Goal: Transaction & Acquisition: Subscribe to service/newsletter

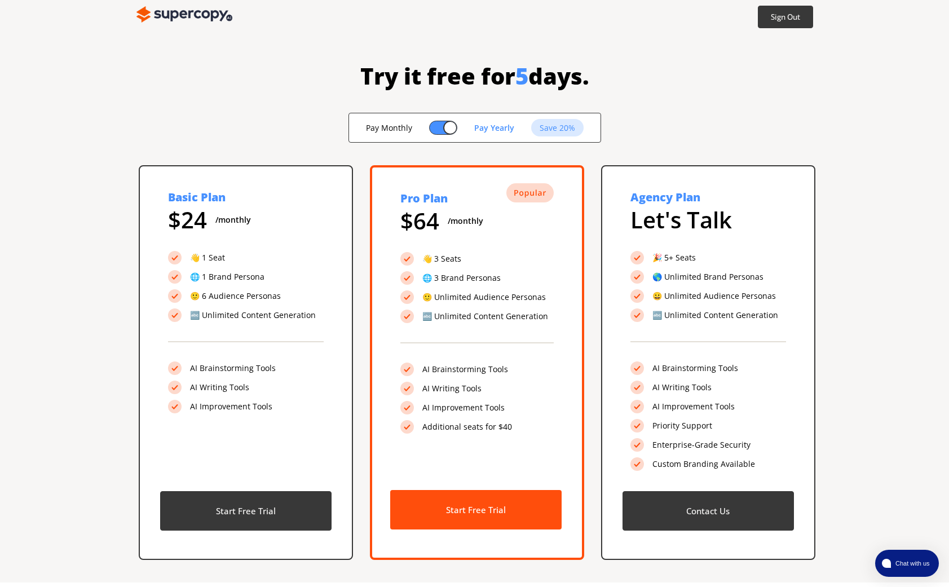
click at [778, 112] on div "Try it free for 5 days. Pay Monthly Pay Yearly Save 20% Basic Plan $ 24 /monthl…" at bounding box center [474, 308] width 949 height 549
click at [193, 20] on img at bounding box center [184, 14] width 96 height 23
